Goal: Task Accomplishment & Management: Manage account settings

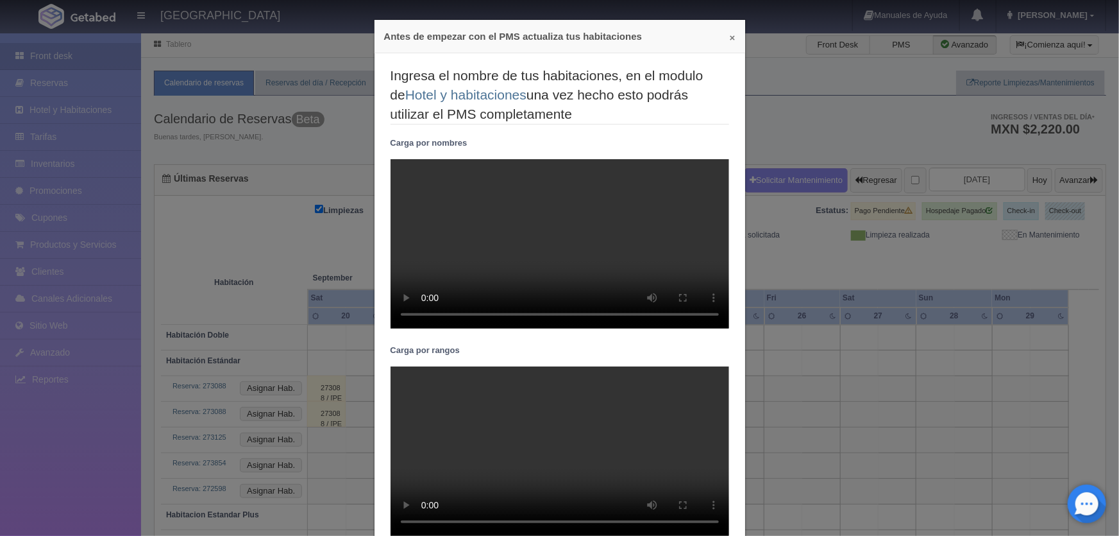
click at [730, 36] on button "×" at bounding box center [733, 38] width 6 height 10
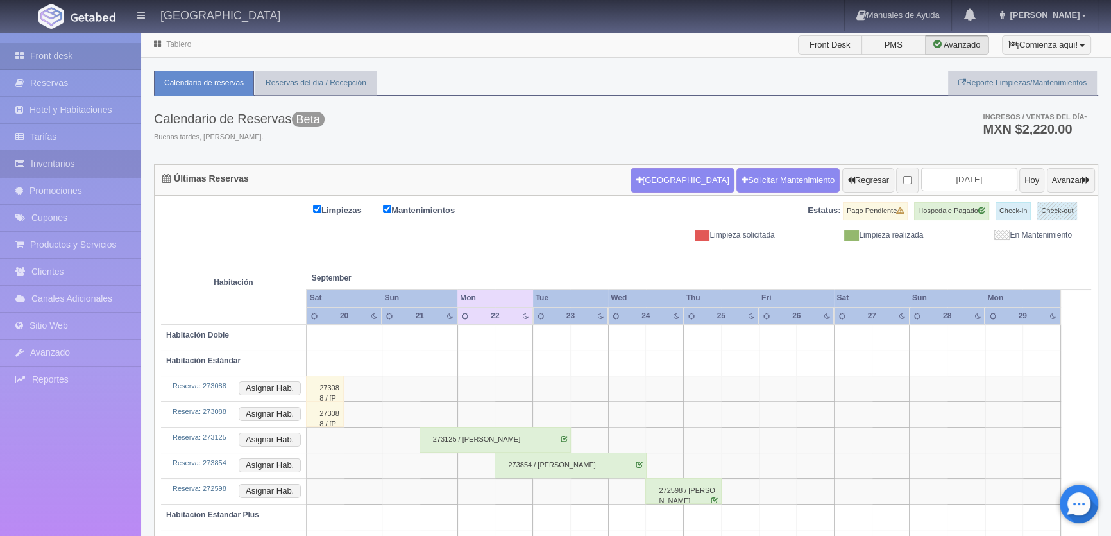
click at [68, 158] on link "Inventarios" at bounding box center [70, 164] width 141 height 26
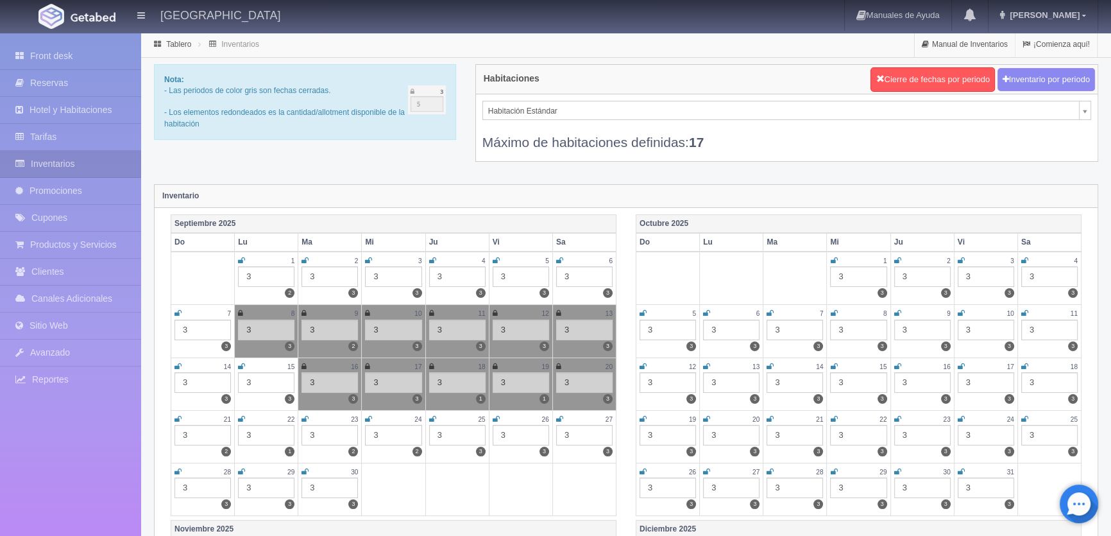
click at [241, 416] on icon at bounding box center [241, 419] width 7 height 8
click at [306, 416] on icon at bounding box center [304, 419] width 7 height 8
click at [368, 416] on icon at bounding box center [368, 419] width 7 height 8
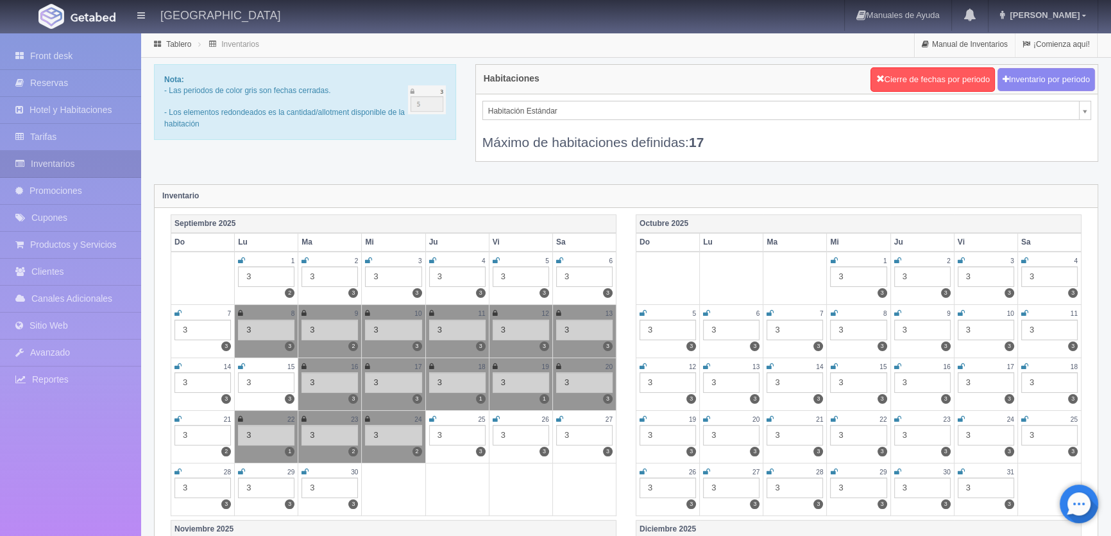
click at [431, 416] on icon at bounding box center [432, 419] width 7 height 8
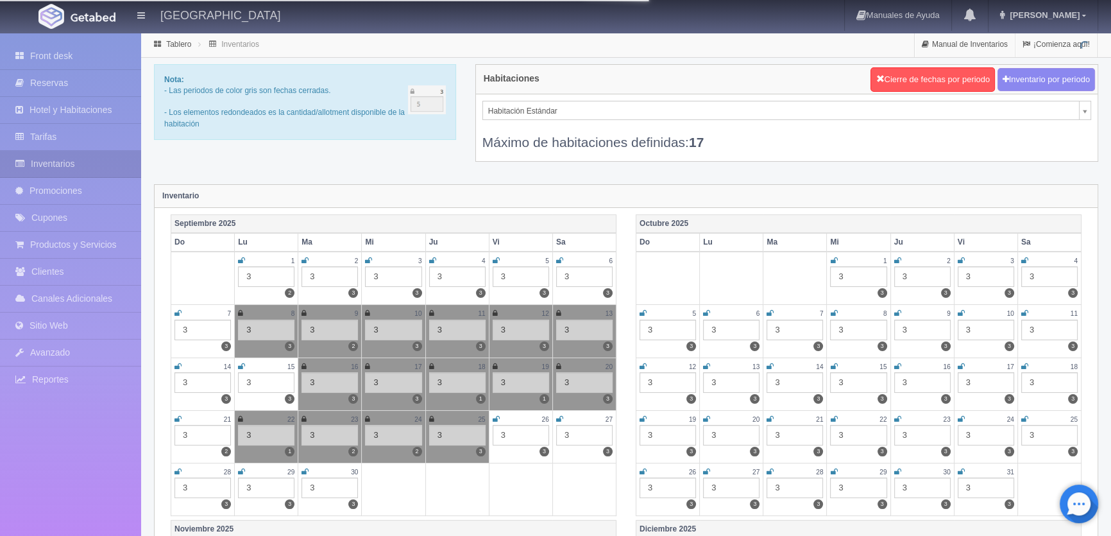
click at [500, 417] on div "26" at bounding box center [521, 419] width 56 height 11
click at [559, 417] on icon at bounding box center [559, 419] width 7 height 8
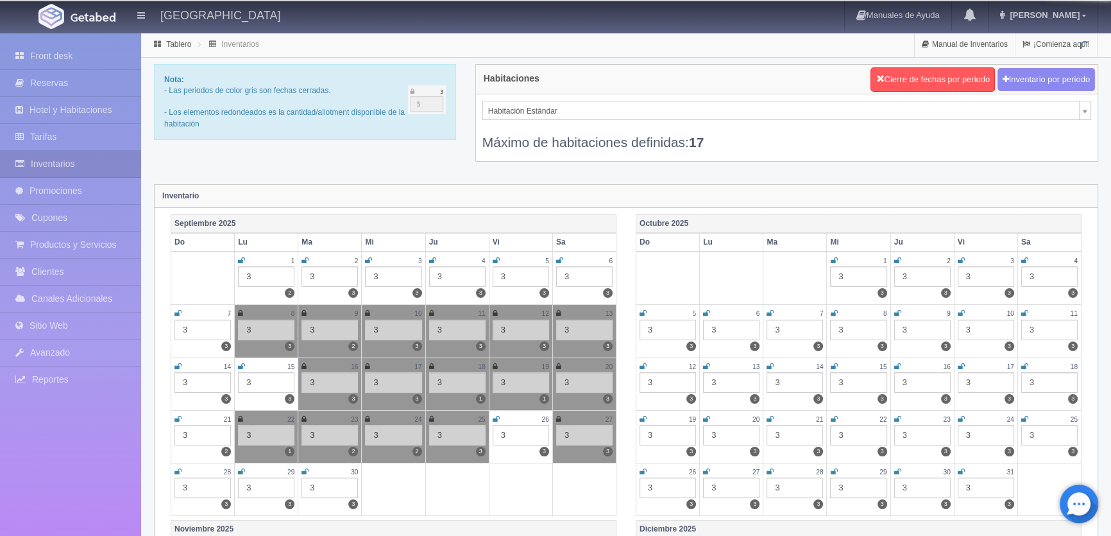
click at [500, 414] on div "26" at bounding box center [521, 419] width 56 height 11
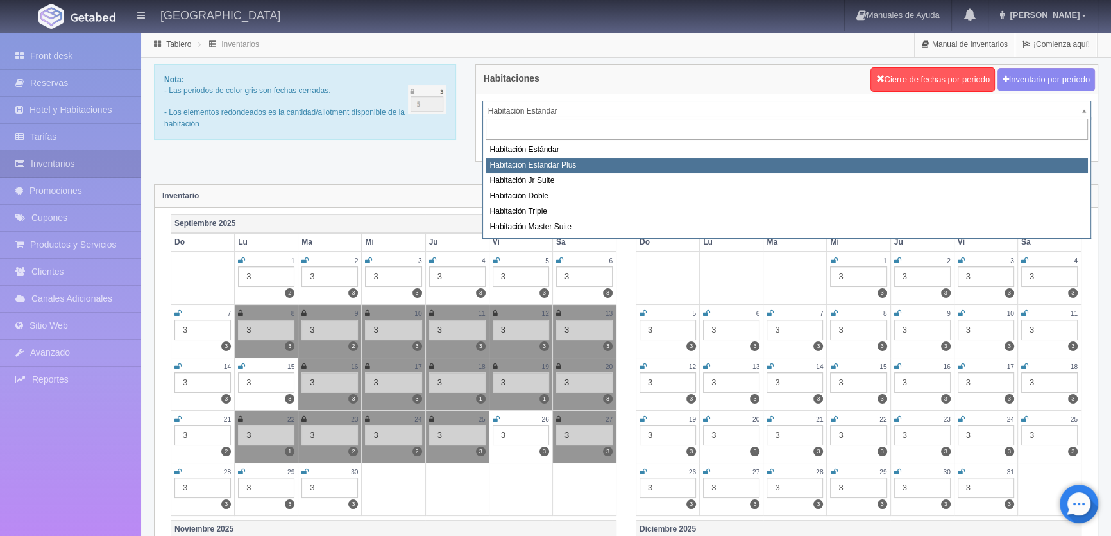
select select "1139"
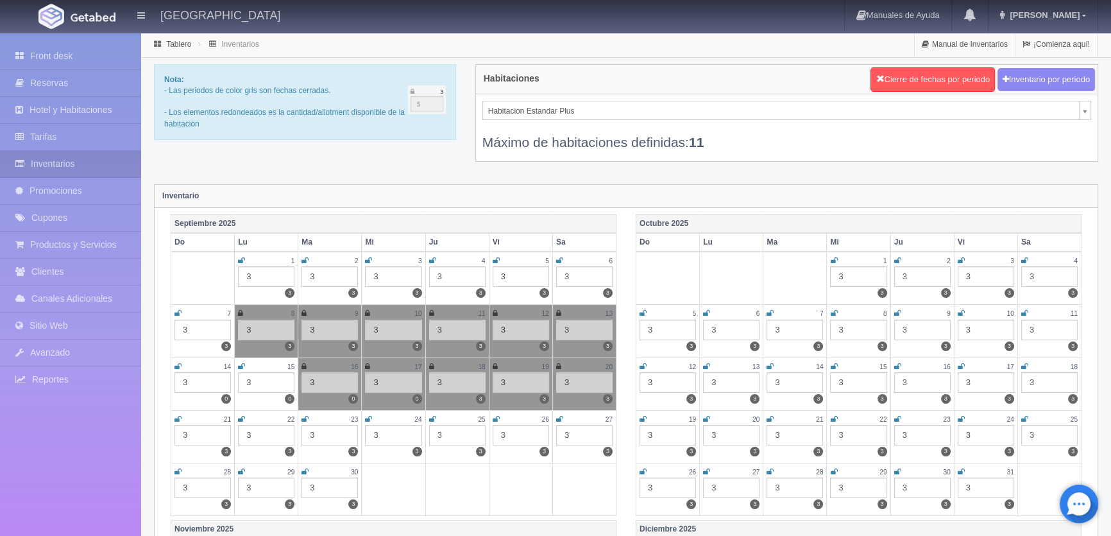
click at [241, 415] on icon at bounding box center [241, 419] width 7 height 8
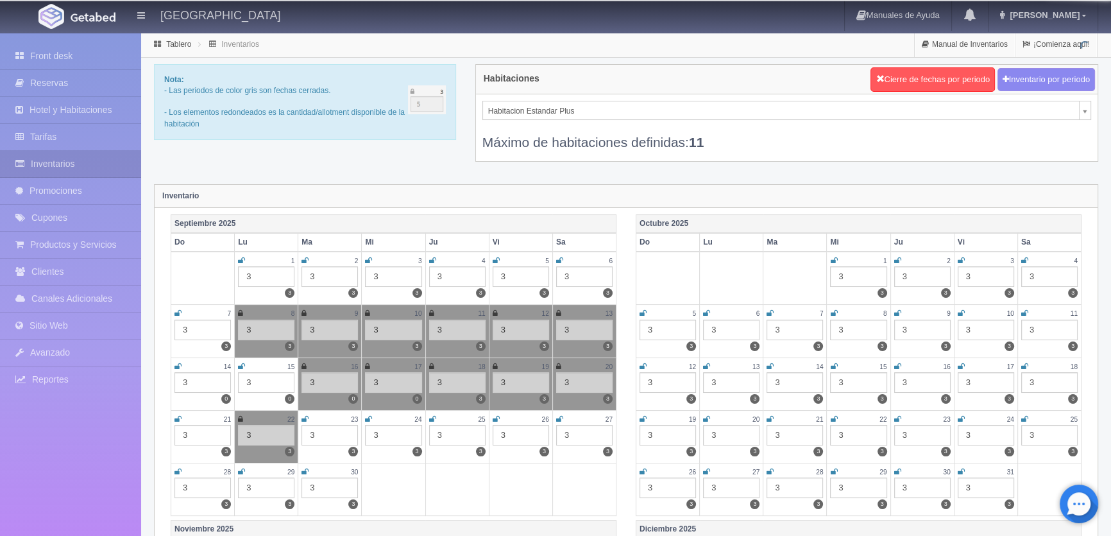
click at [303, 417] on icon at bounding box center [304, 419] width 7 height 8
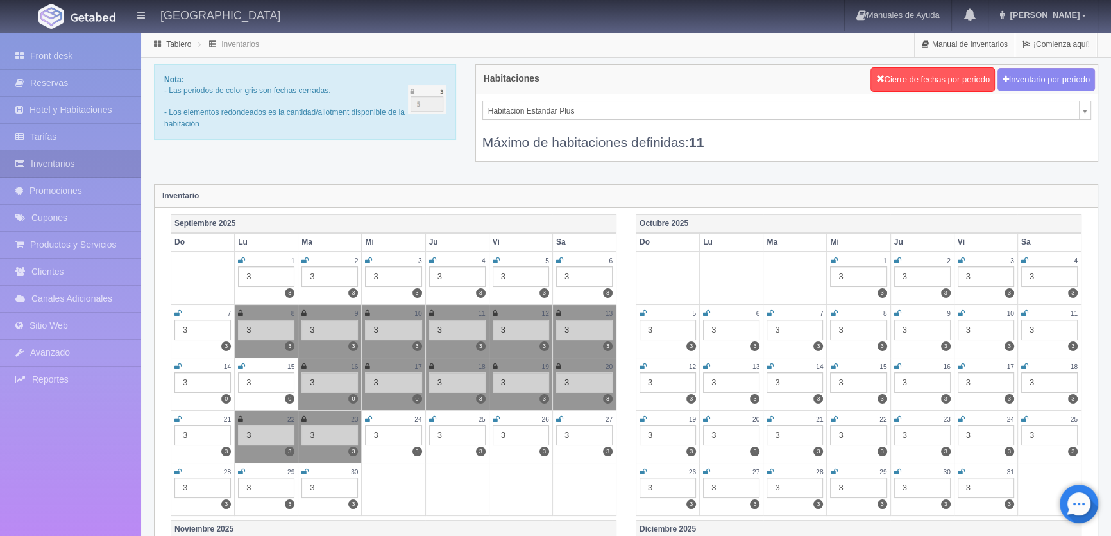
click at [367, 415] on icon at bounding box center [368, 419] width 7 height 8
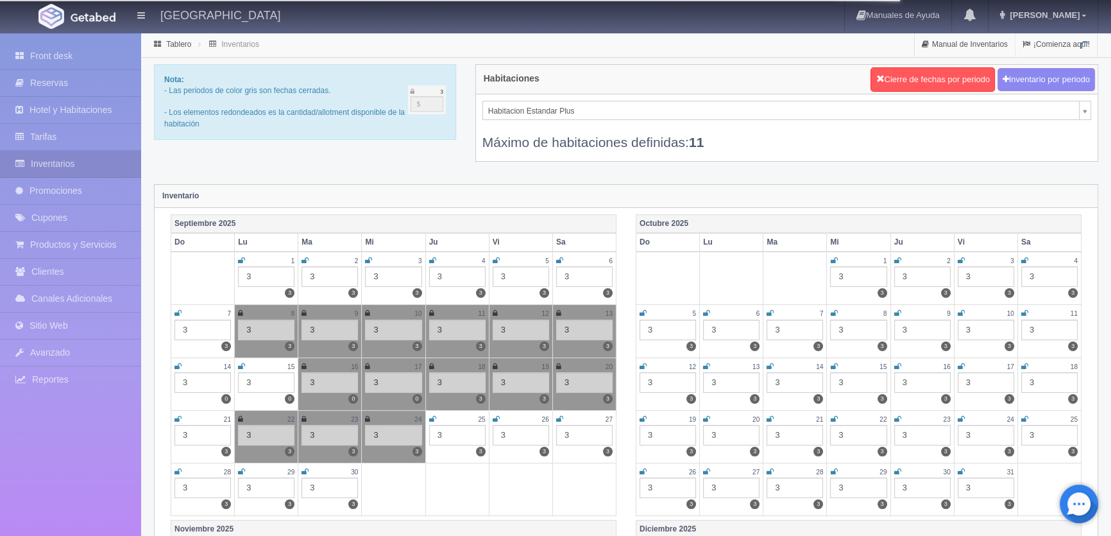
click at [432, 416] on icon at bounding box center [432, 419] width 7 height 8
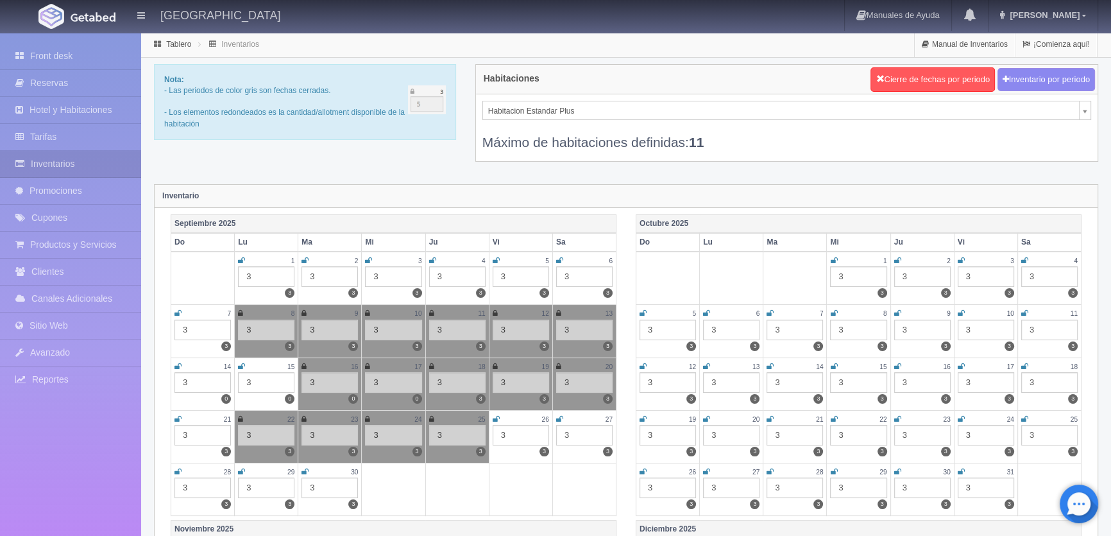
click at [498, 416] on icon at bounding box center [496, 419] width 7 height 8
click at [559, 416] on icon at bounding box center [559, 419] width 7 height 8
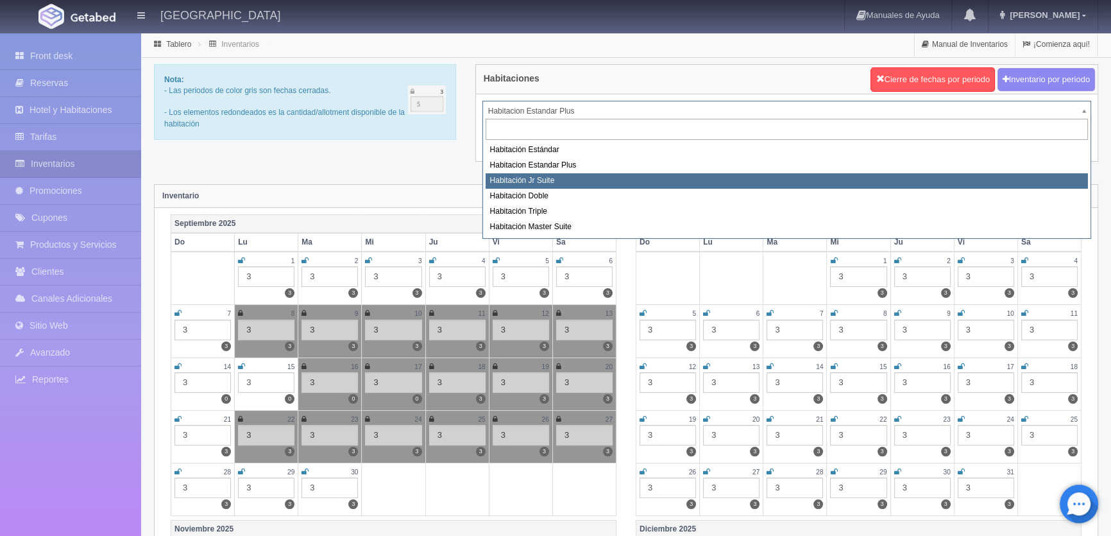
select select "1149"
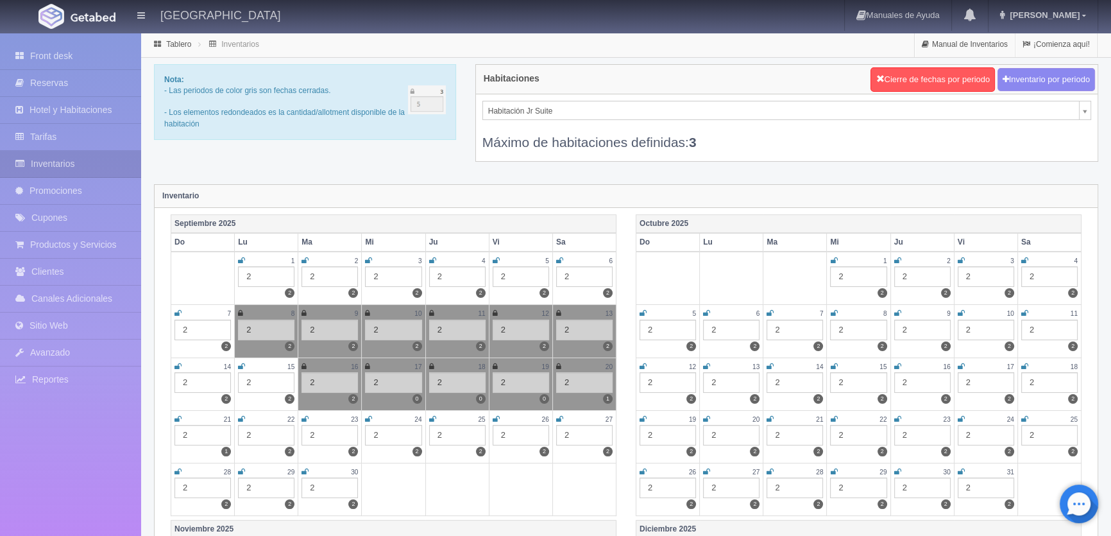
click at [241, 417] on icon at bounding box center [241, 419] width 7 height 8
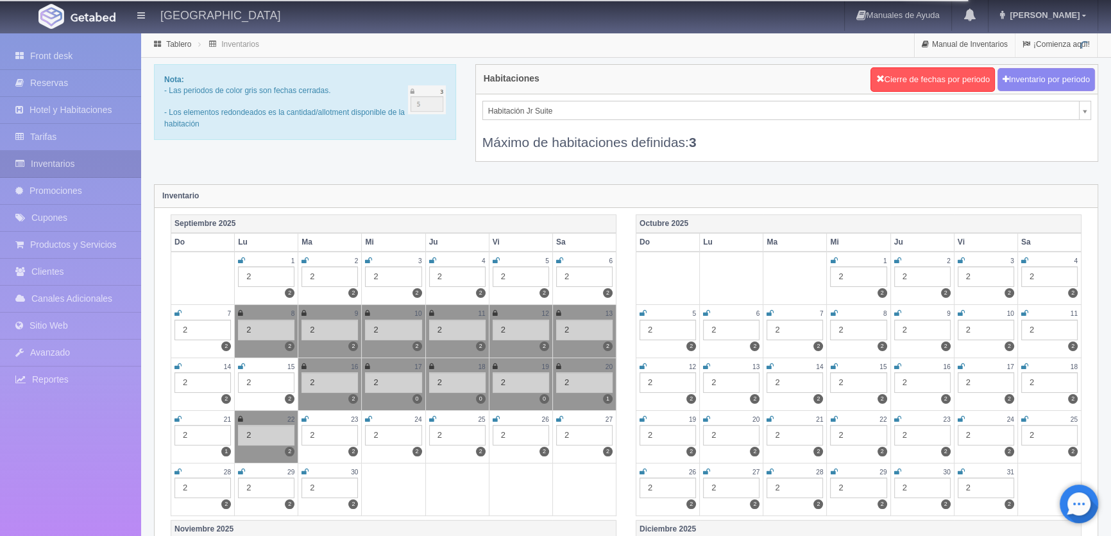
click at [303, 416] on icon at bounding box center [304, 419] width 7 height 8
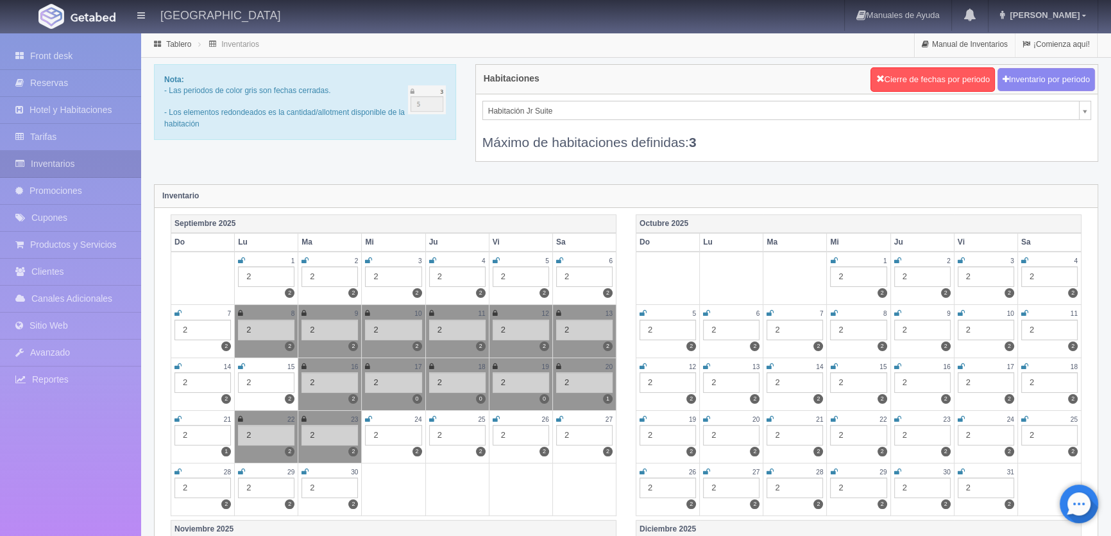
click at [368, 418] on icon at bounding box center [368, 419] width 7 height 8
click at [432, 416] on icon at bounding box center [432, 419] width 7 height 8
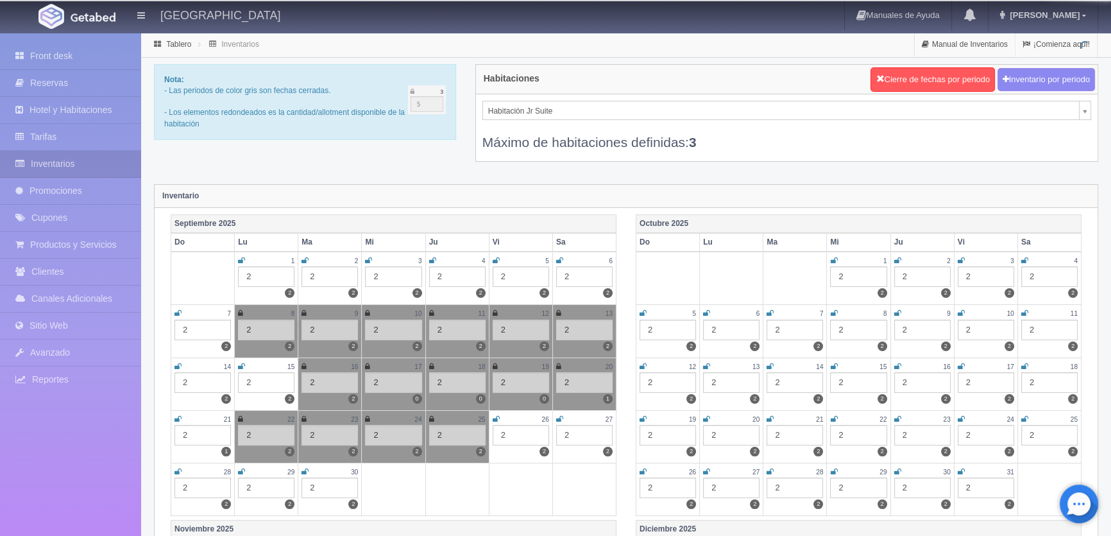
click at [495, 416] on icon at bounding box center [496, 419] width 7 height 8
click at [559, 418] on icon at bounding box center [559, 419] width 7 height 8
